Goal: Task Accomplishment & Management: Use online tool/utility

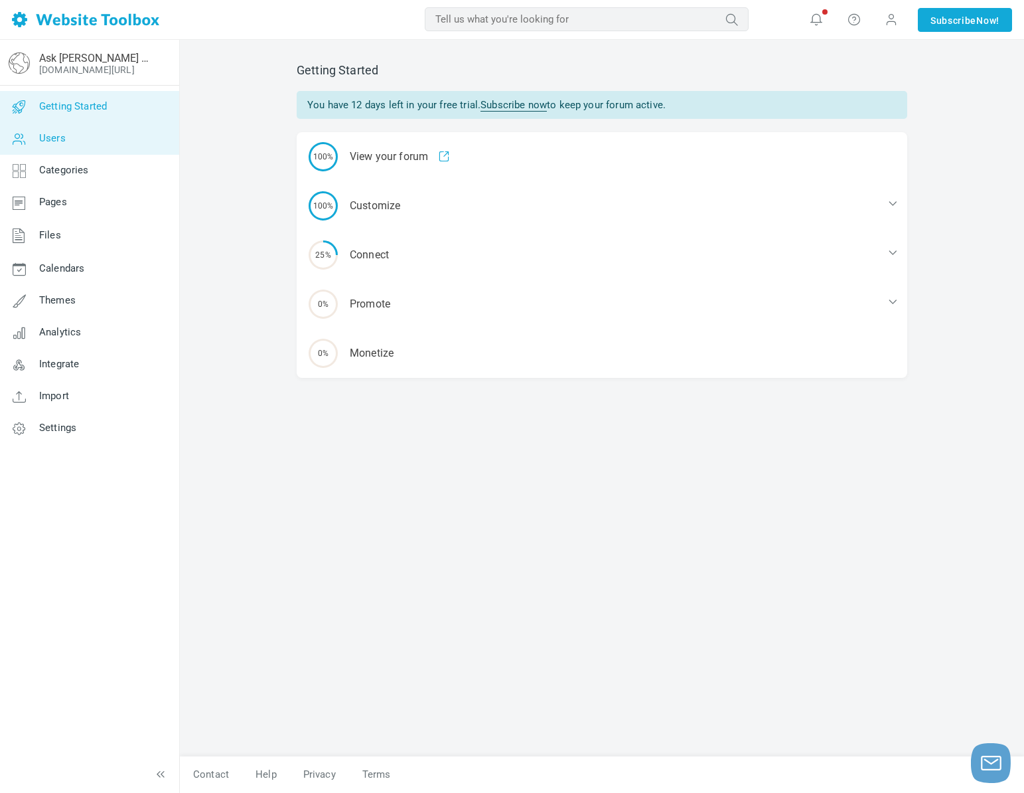
click at [102, 143] on link "Users" at bounding box center [89, 139] width 180 height 32
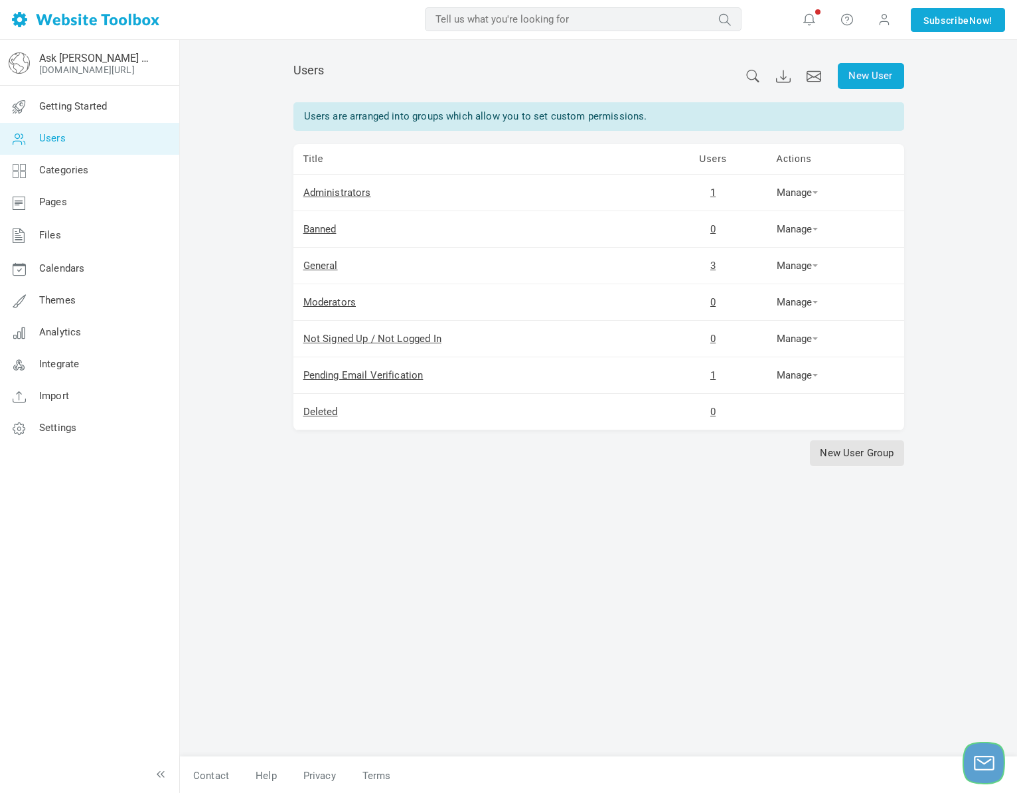
click at [977, 760] on icon "Launch chat" at bounding box center [984, 762] width 23 height 33
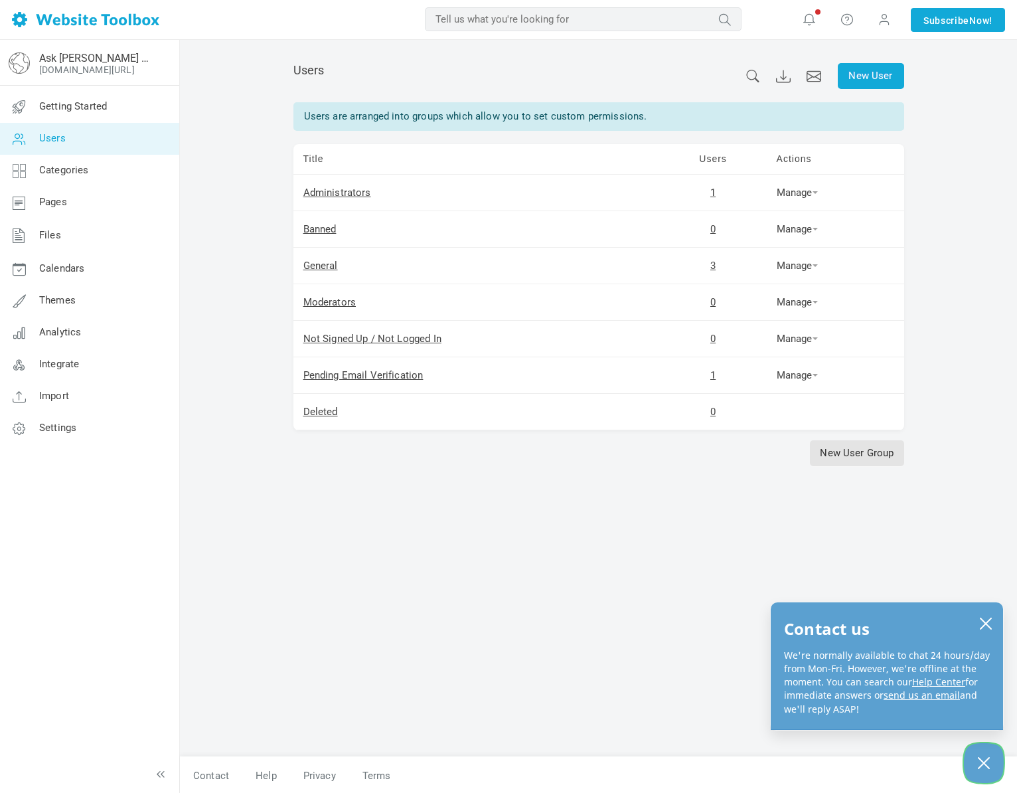
click at [977, 760] on icon "Close Chatbox" at bounding box center [983, 762] width 13 height 33
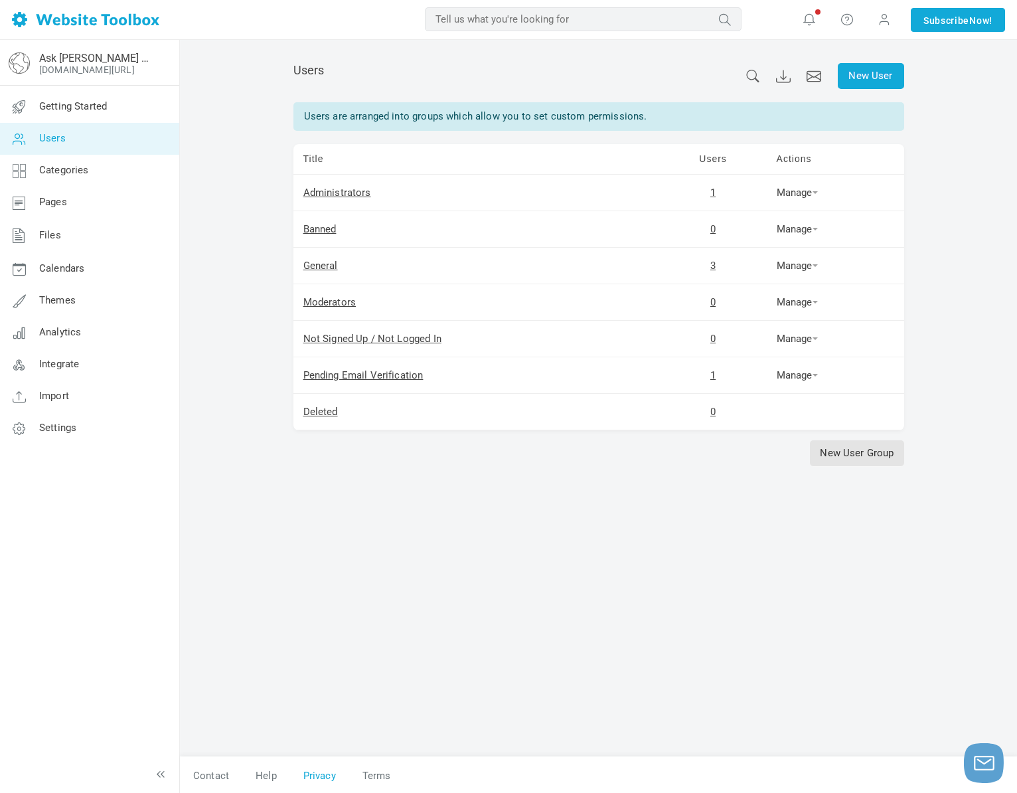
click at [165, 770] on icon at bounding box center [160, 773] width 13 height 13
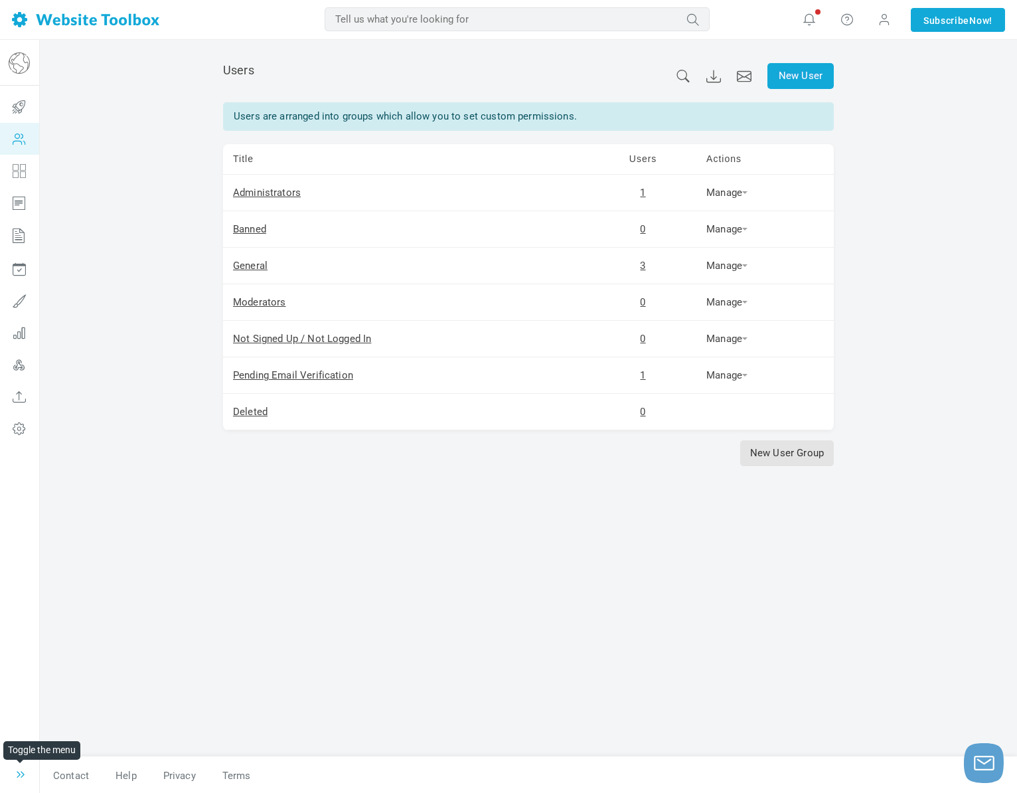
click at [23, 774] on icon at bounding box center [20, 773] width 13 height 13
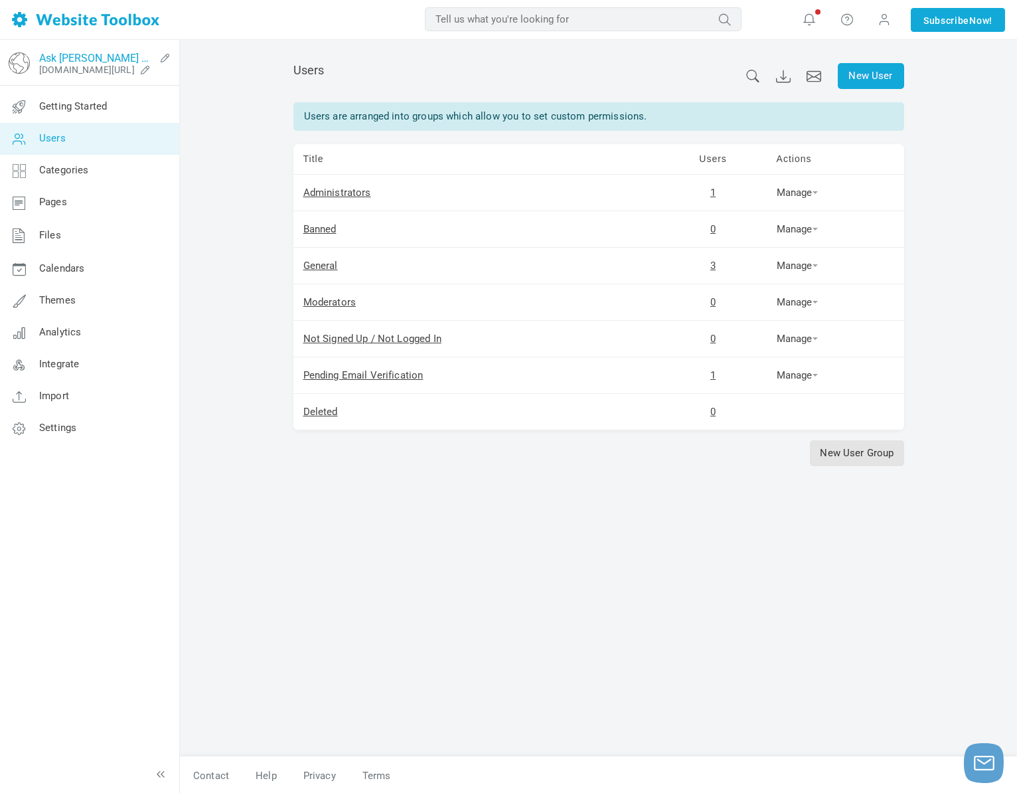
click at [67, 60] on link "Ask [PERSON_NAME] & [PERSON_NAME]" at bounding box center [97, 58] width 116 height 13
click at [701, 23] on input "text" at bounding box center [583, 19] width 317 height 24
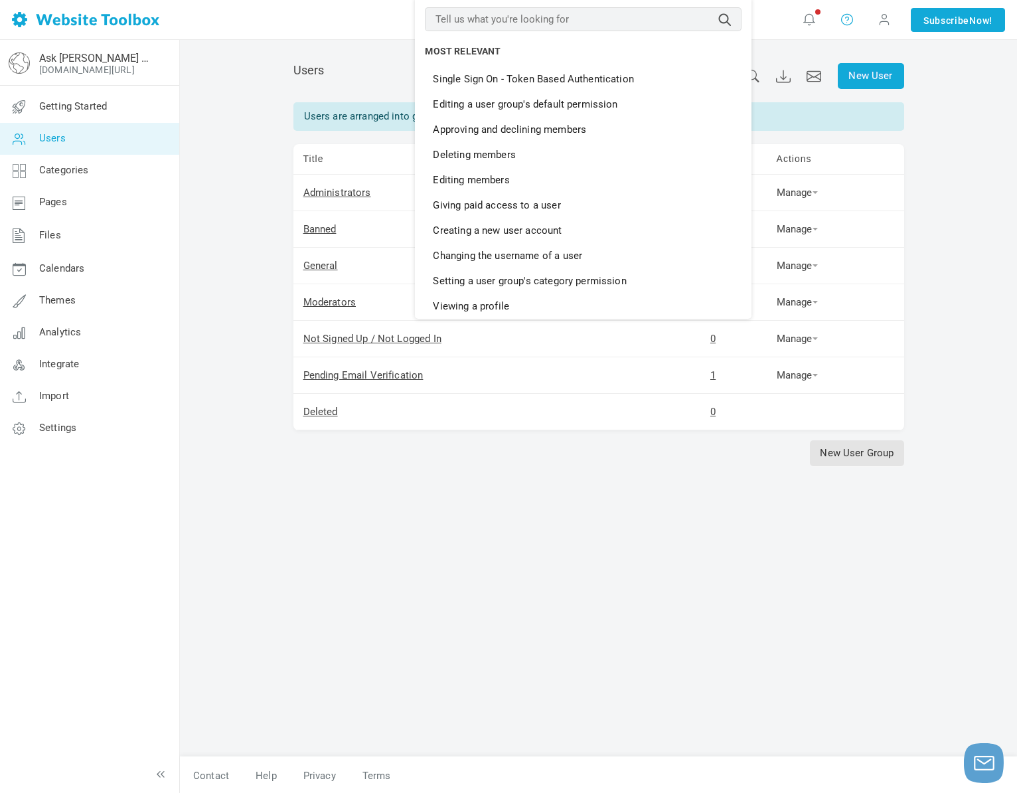
click at [842, 21] on icon at bounding box center [846, 19] width 13 height 15
click at [854, 49] on link "Help" at bounding box center [886, 56] width 100 height 26
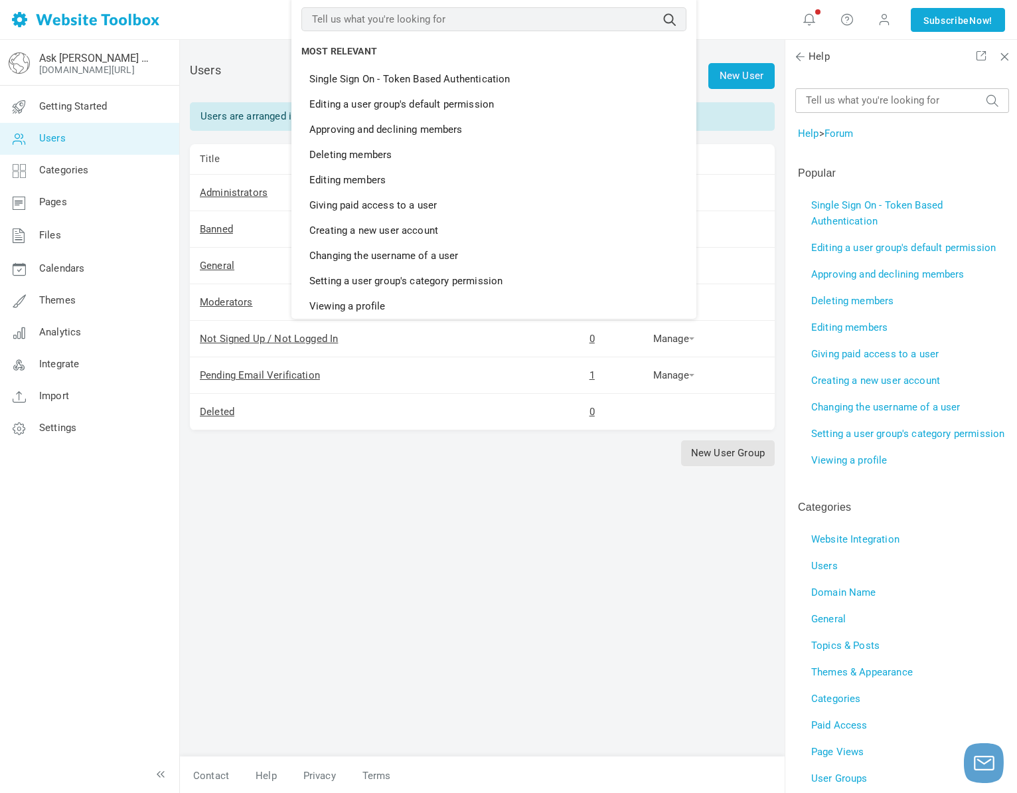
click at [988, 131] on td "Help > Forum" at bounding box center [902, 133] width 214 height 21
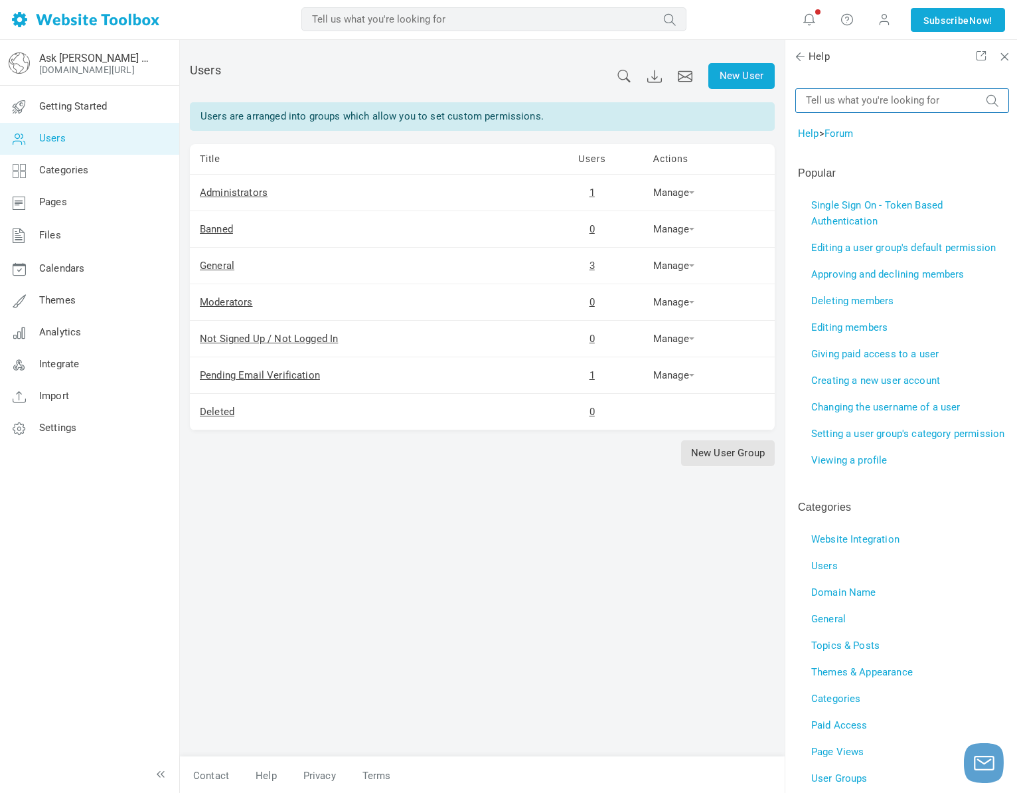
click at [957, 97] on input "text" at bounding box center [902, 100] width 214 height 25
type input "more than one forum"
click at [986, 94] on button "submit" at bounding box center [992, 94] width 13 height 0
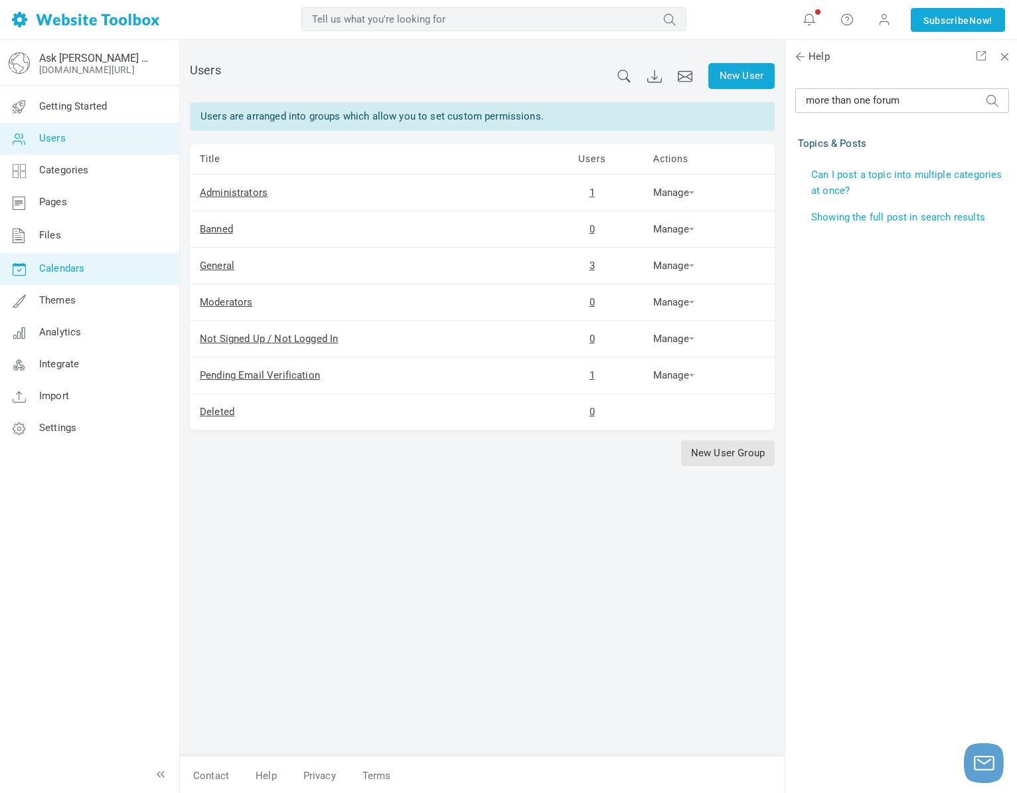
click at [58, 276] on link "Calendars" at bounding box center [89, 269] width 180 height 32
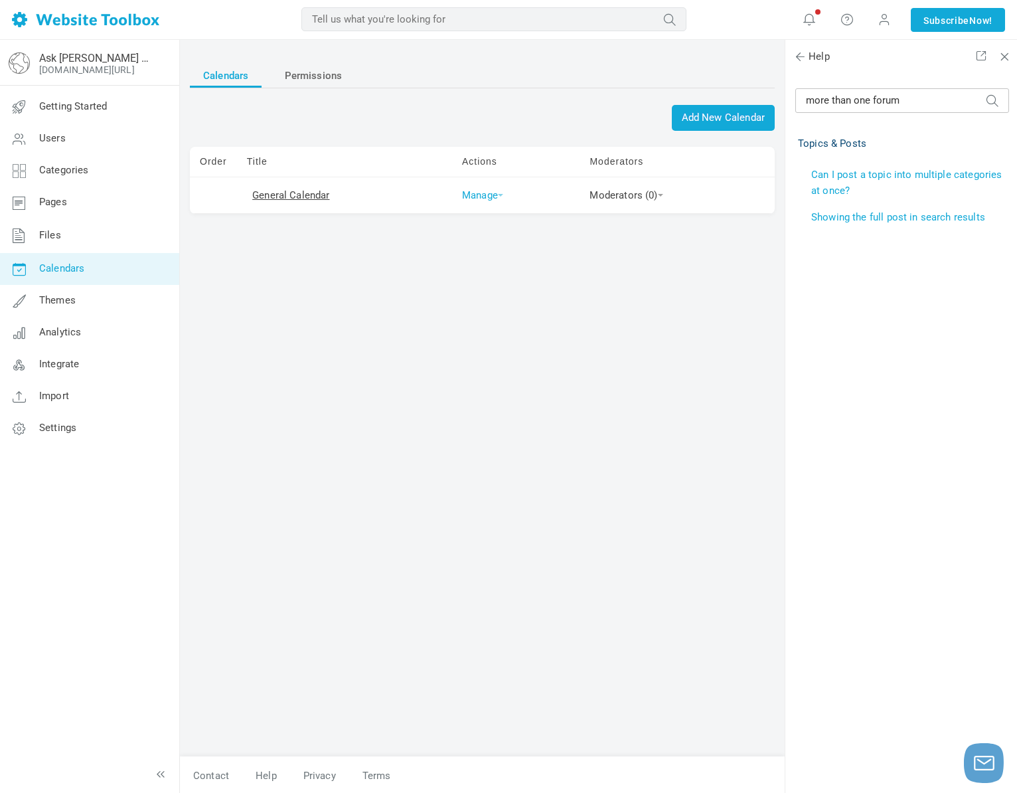
click at [474, 198] on link "Manage" at bounding box center [482, 195] width 41 height 12
click at [476, 210] on link "Edit" at bounding box center [506, 217] width 98 height 28
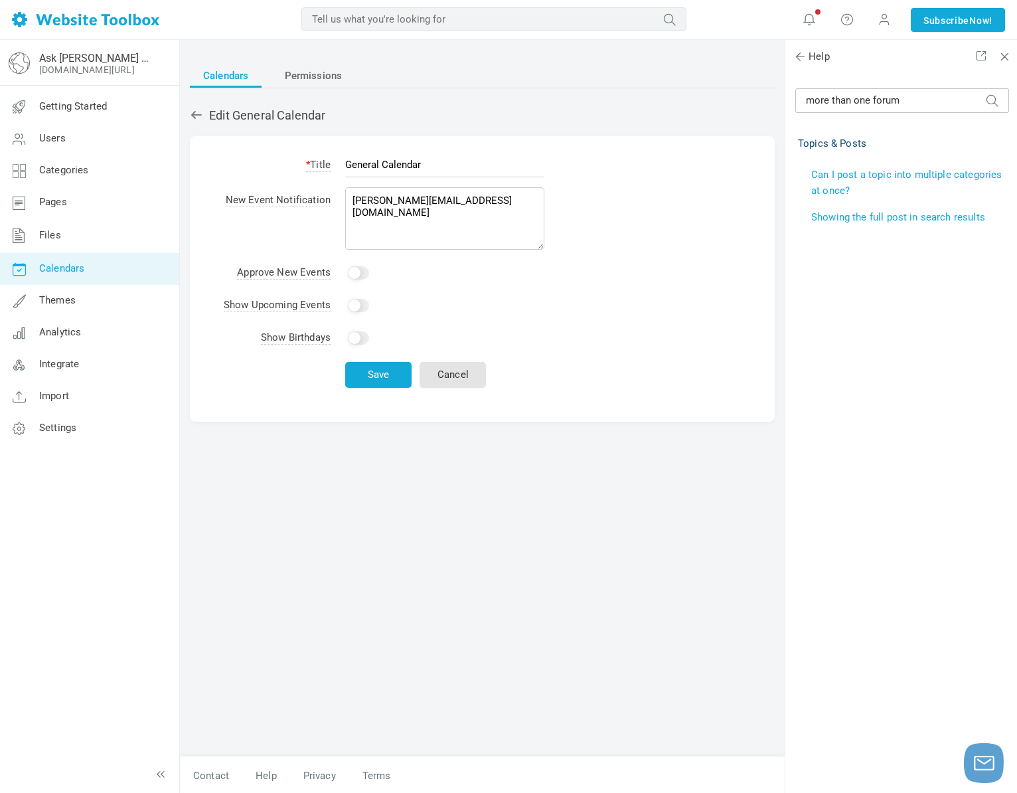
click at [202, 118] on icon at bounding box center [196, 114] width 13 height 13
